Goal: Transaction & Acquisition: Purchase product/service

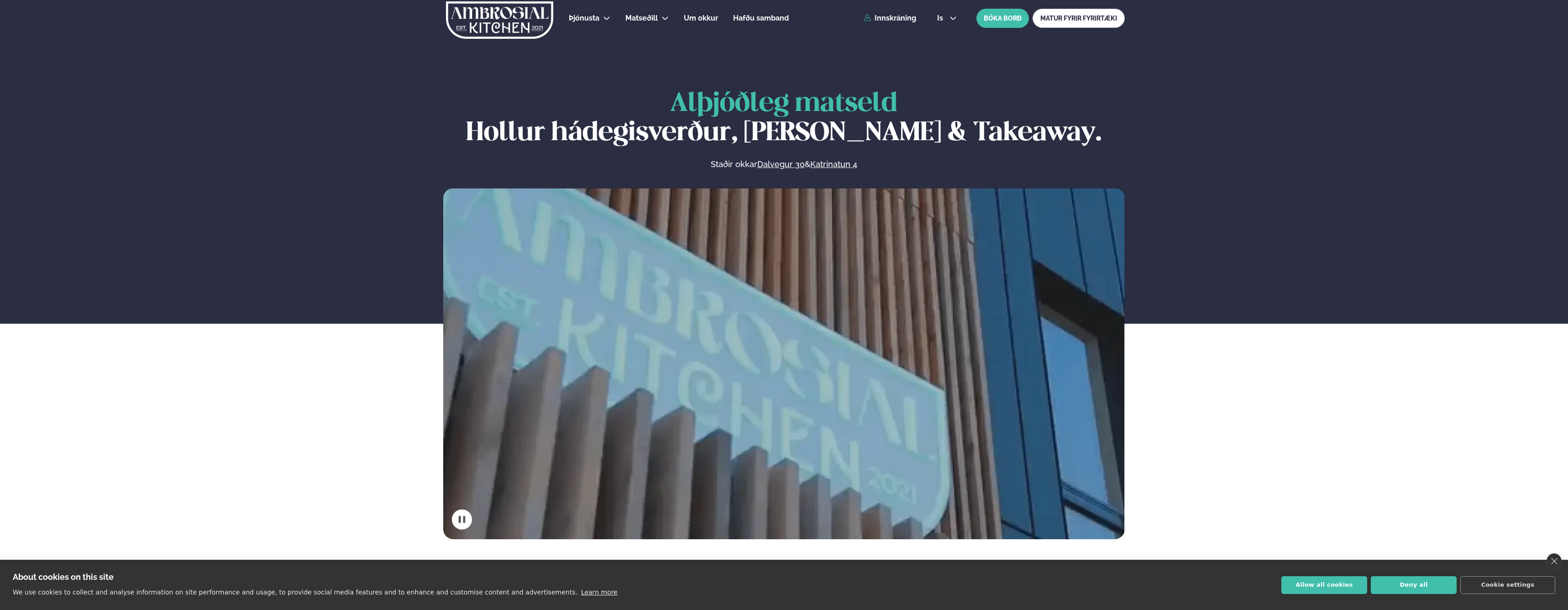
click at [895, 23] on div "Þjónusta Hádegismatur fyrir fyrirtæki Fyrirtækja veitingar Einkapartý Matseðill…" at bounding box center [784, 18] width 737 height 37
click at [894, 21] on link "Innskráning" at bounding box center [890, 18] width 52 height 8
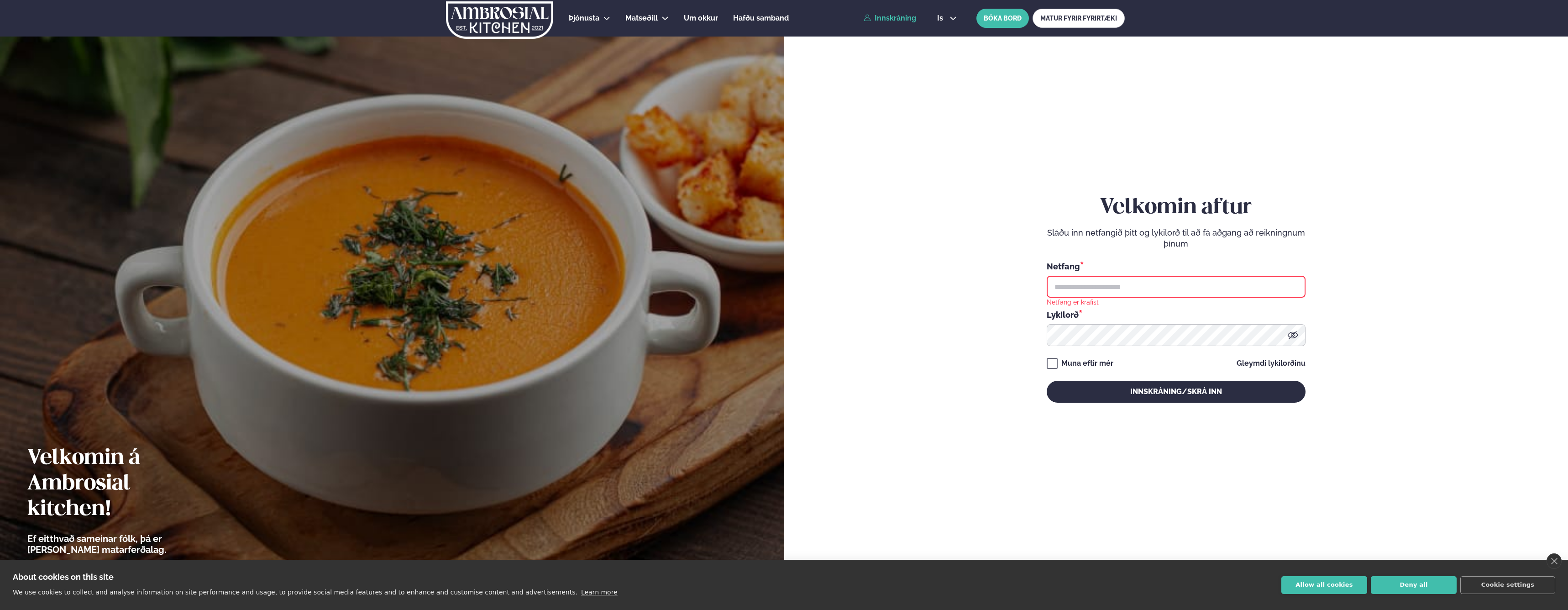
type input "**********"
click at [1134, 384] on button "Innskráning/Skrá inn" at bounding box center [1176, 391] width 259 height 22
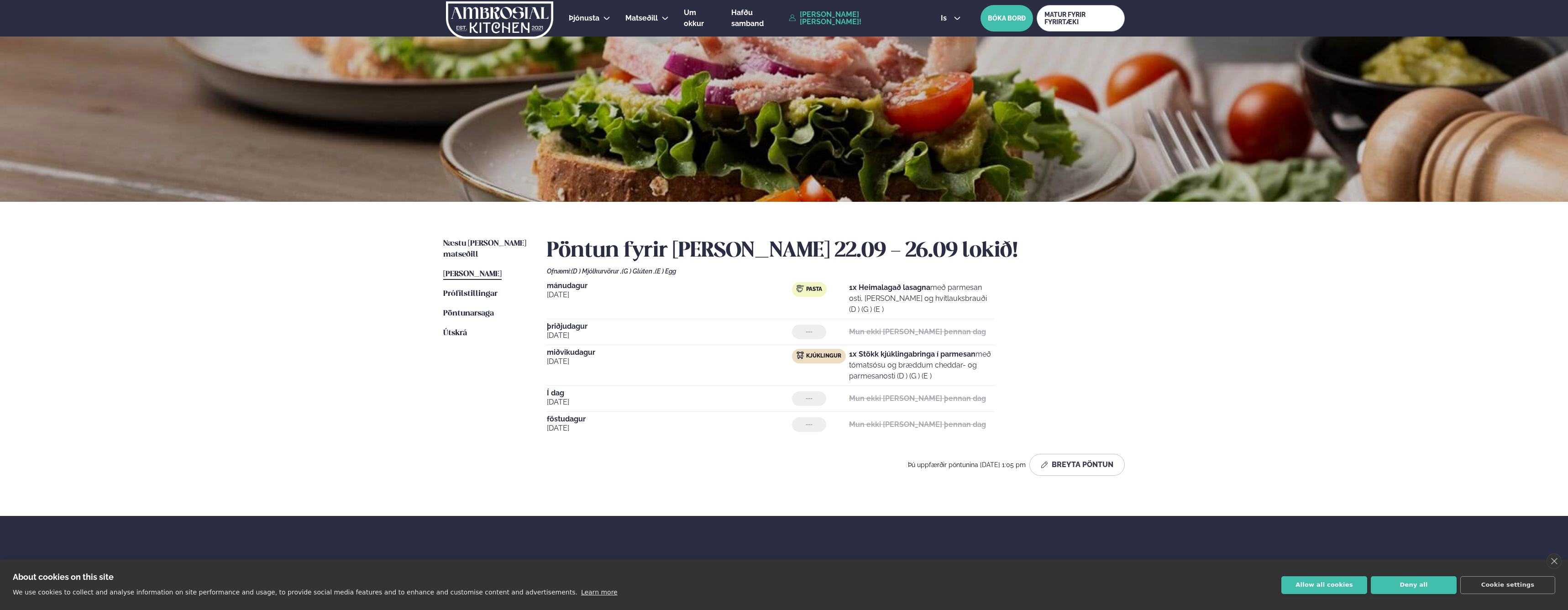
click at [460, 238] on div "Næstu [PERSON_NAME] matseðill Næsta vika [PERSON_NAME] matseðill [PERSON_NAME] …" at bounding box center [784, 359] width 737 height 314
click at [460, 245] on span "Næstu [PERSON_NAME] matseðill" at bounding box center [485, 249] width 83 height 19
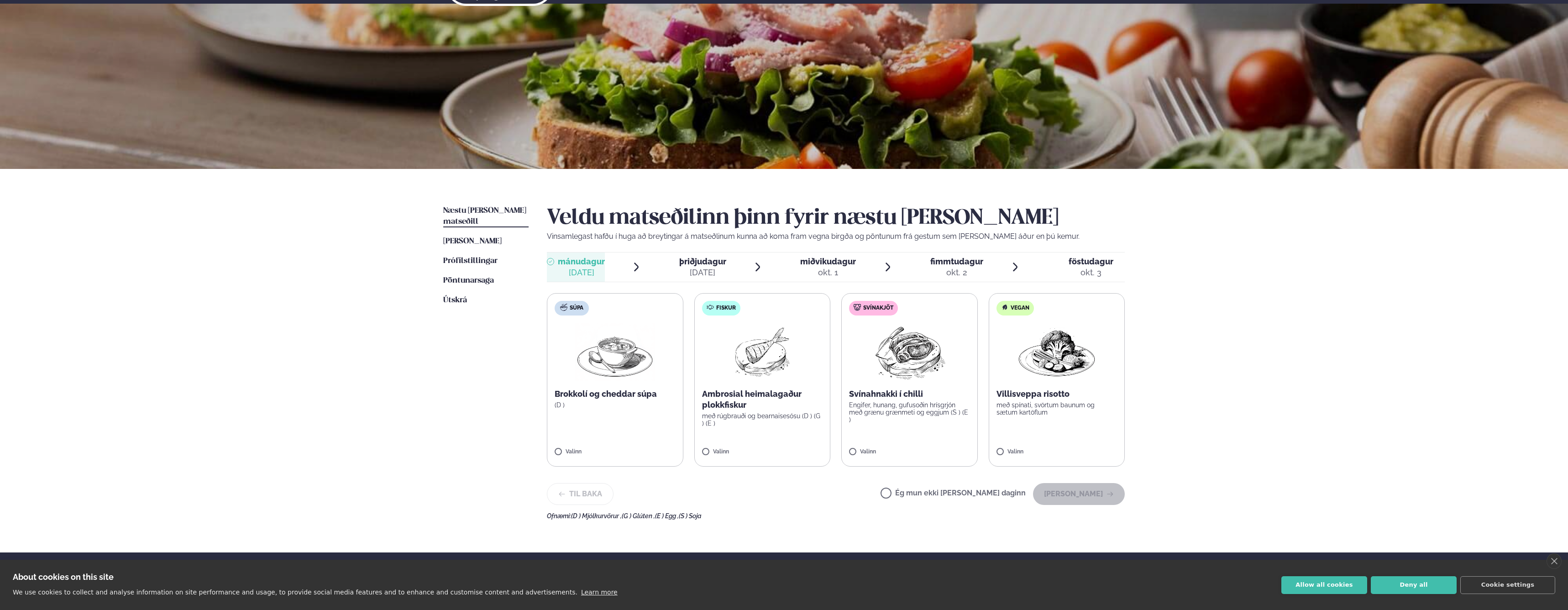
scroll to position [35, 0]
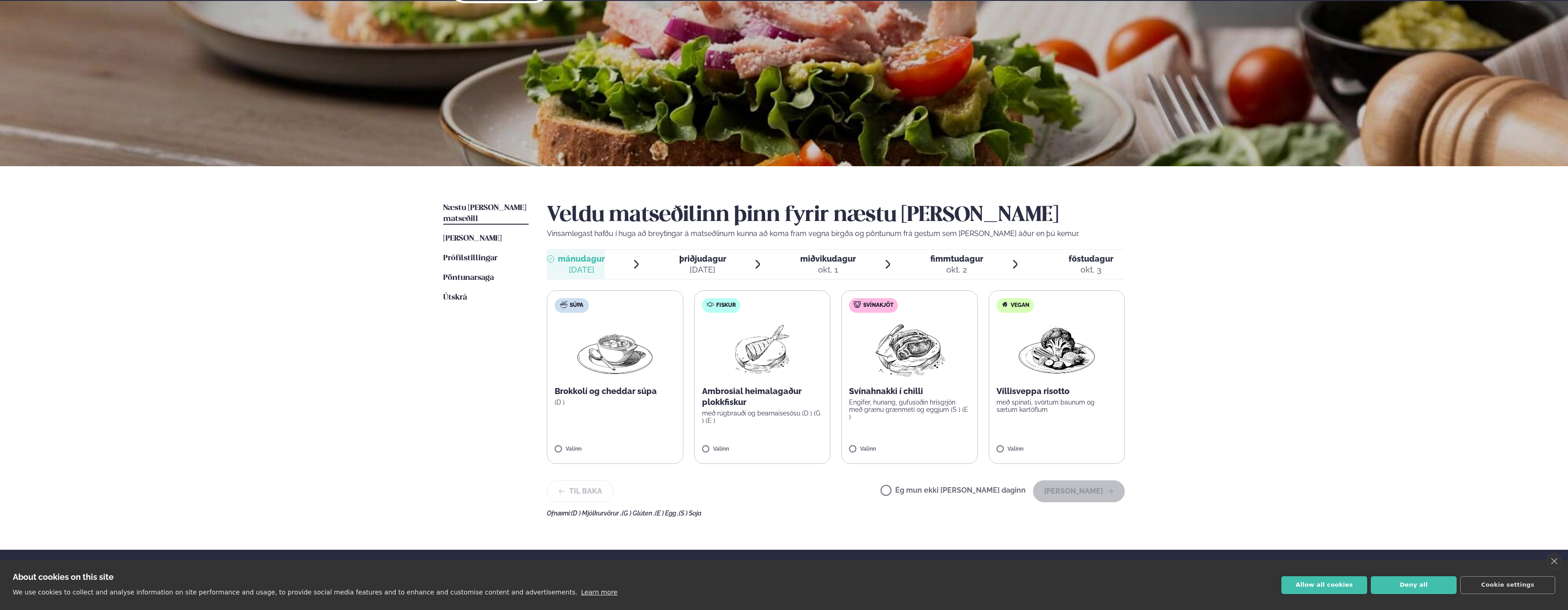
click at [755, 383] on label "Fiskur Ambrosial heimalagaður plokkfiskur með rúgbrauði og bearnaisesósu (D ) (…" at bounding box center [763, 377] width 136 height 174
click at [1096, 493] on button "[PERSON_NAME]" at bounding box center [1079, 491] width 92 height 22
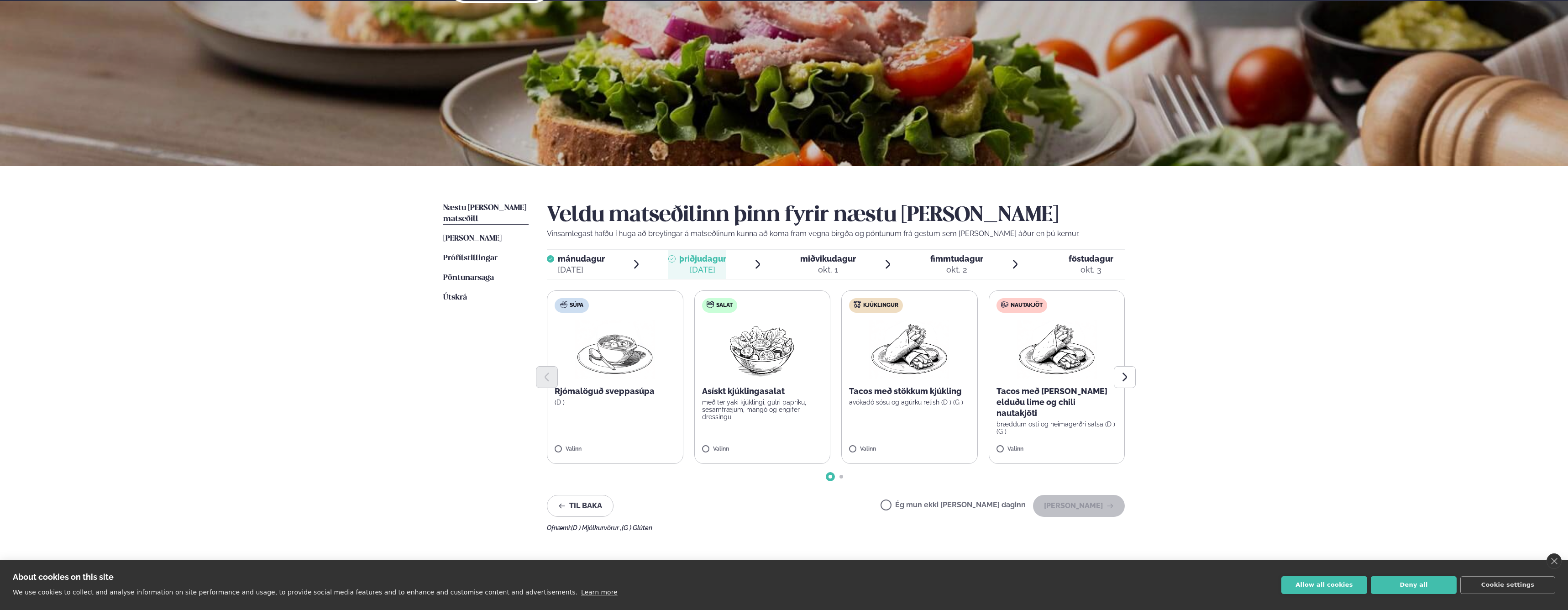
click at [973, 504] on label "Ég mun ekki [PERSON_NAME] daginn" at bounding box center [953, 506] width 145 height 10
click at [1131, 377] on button "Next slide" at bounding box center [1125, 377] width 22 height 22
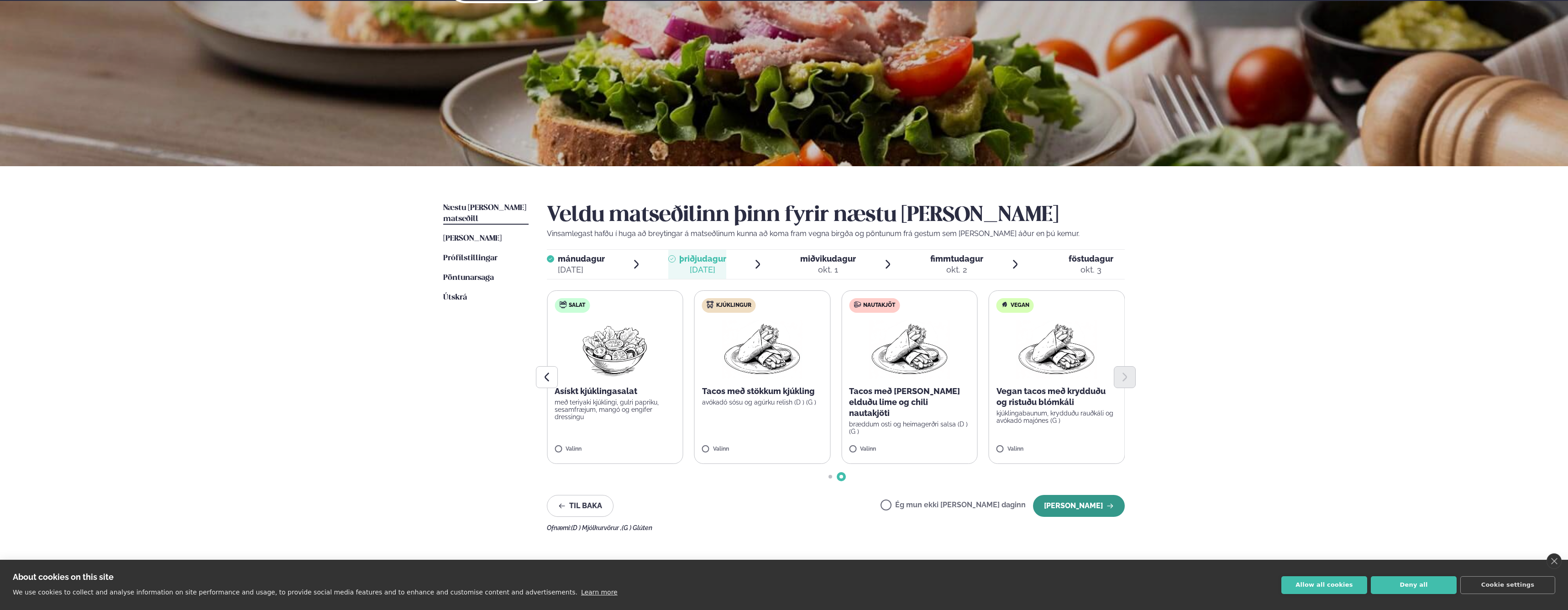
click at [1083, 508] on button "[PERSON_NAME]" at bounding box center [1079, 506] width 92 height 22
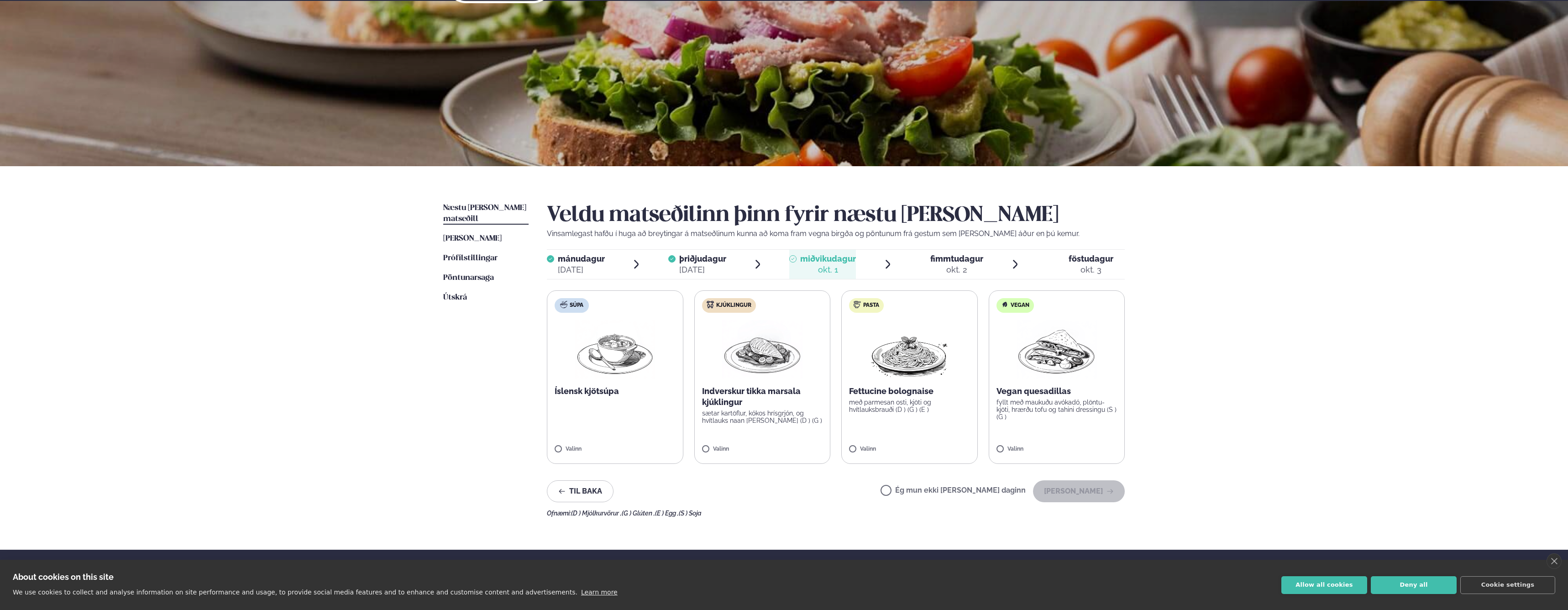
click at [768, 410] on p "sætar kartöflur, kókos hrísgrjón, og hvítlauks naan [PERSON_NAME] (D ) (G )" at bounding box center [762, 417] width 121 height 15
click at [1080, 493] on button "[PERSON_NAME]" at bounding box center [1079, 491] width 92 height 22
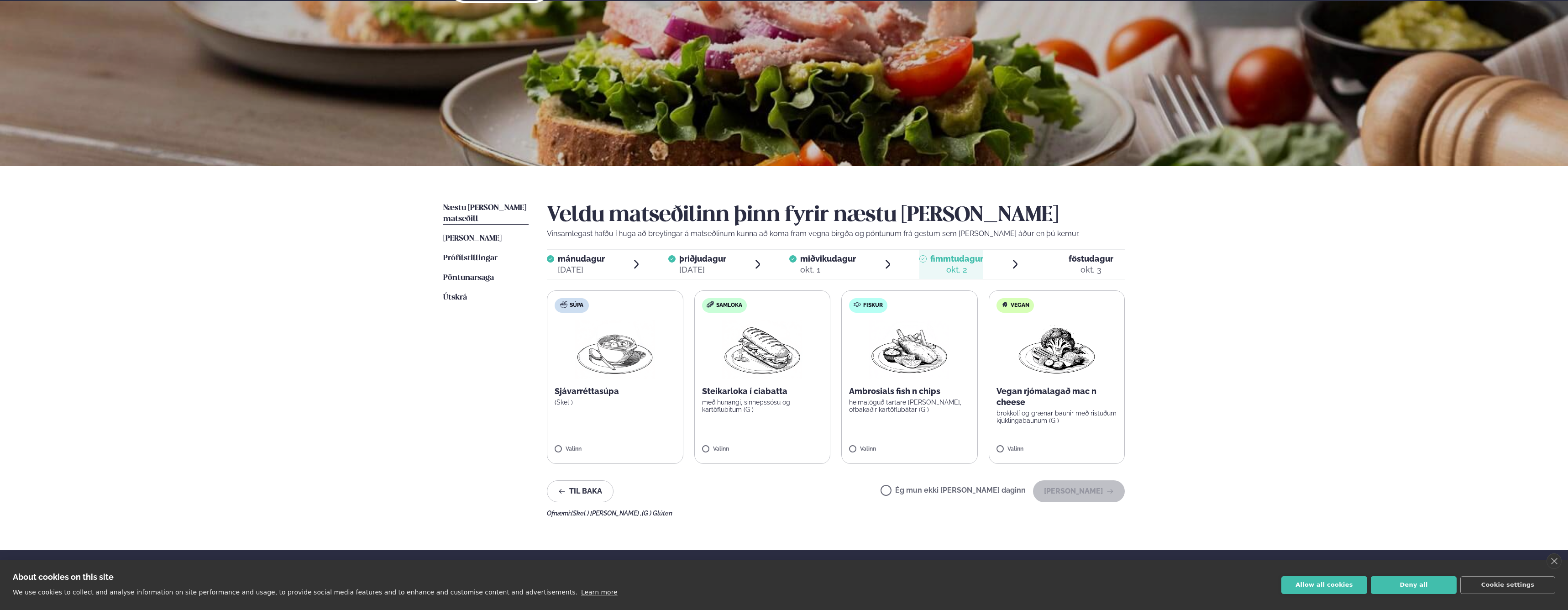
click at [973, 493] on label "Ég mun ekki [PERSON_NAME] daginn" at bounding box center [953, 491] width 145 height 10
click at [1088, 494] on button "[PERSON_NAME]" at bounding box center [1079, 491] width 92 height 22
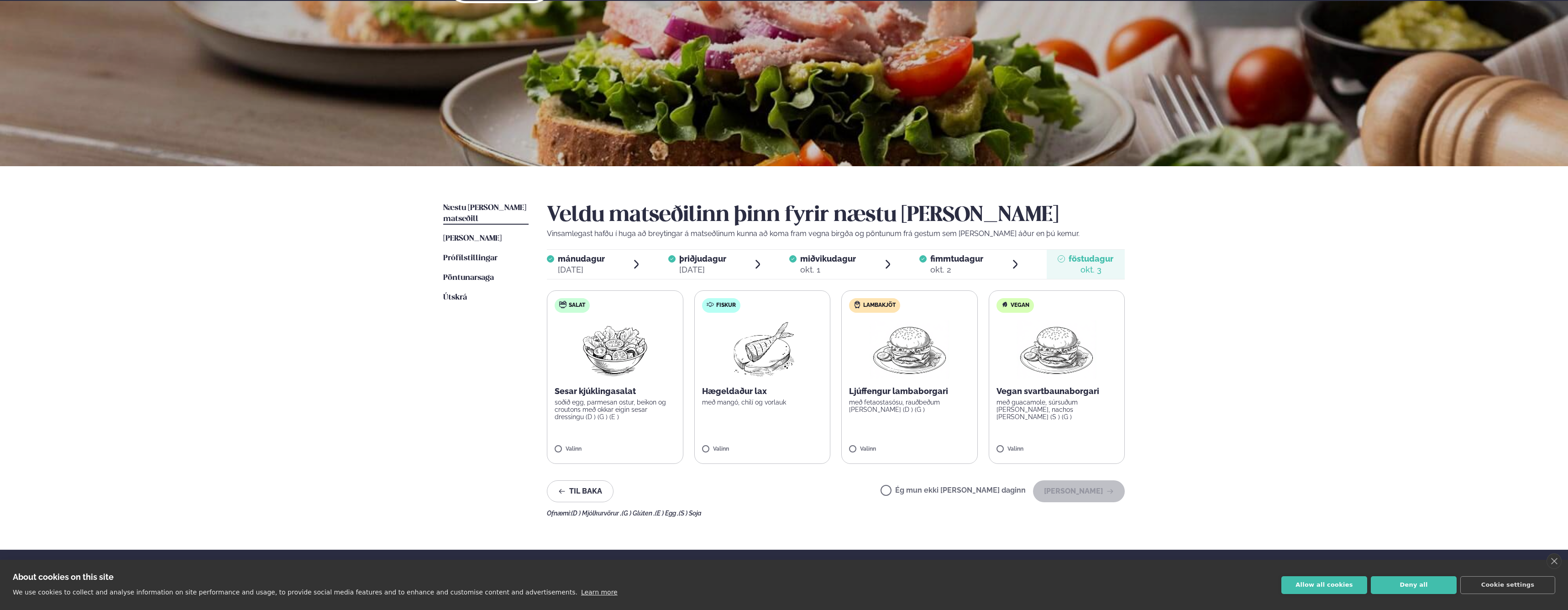
click at [961, 490] on label "Ég mun ekki [PERSON_NAME] daginn" at bounding box center [953, 491] width 145 height 10
click at [1091, 491] on button "[PERSON_NAME]" at bounding box center [1079, 491] width 92 height 22
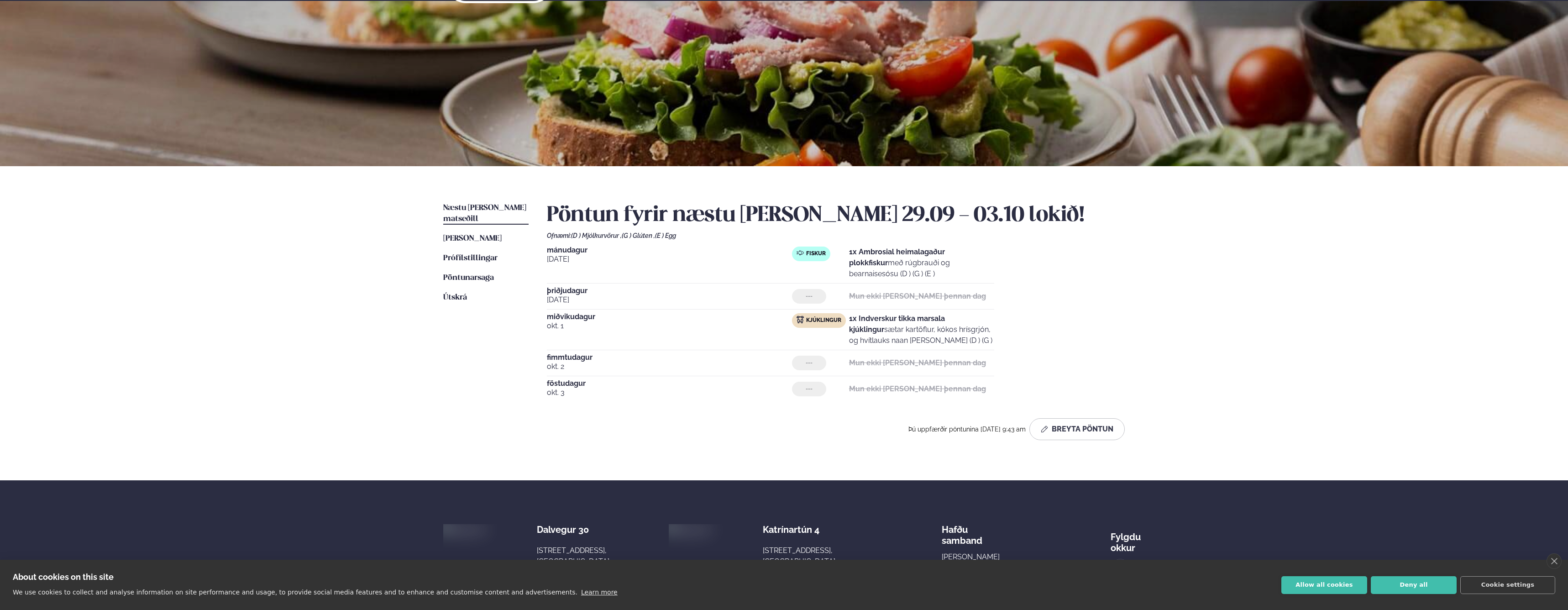
click at [1250, 282] on div "Þjónusta Hádegismatur fyrir fyrirtæki Fyrirtækja veitingar Einkapartý Matseðill…" at bounding box center [784, 326] width 1568 height 723
